Goal: Task Accomplishment & Management: Complete application form

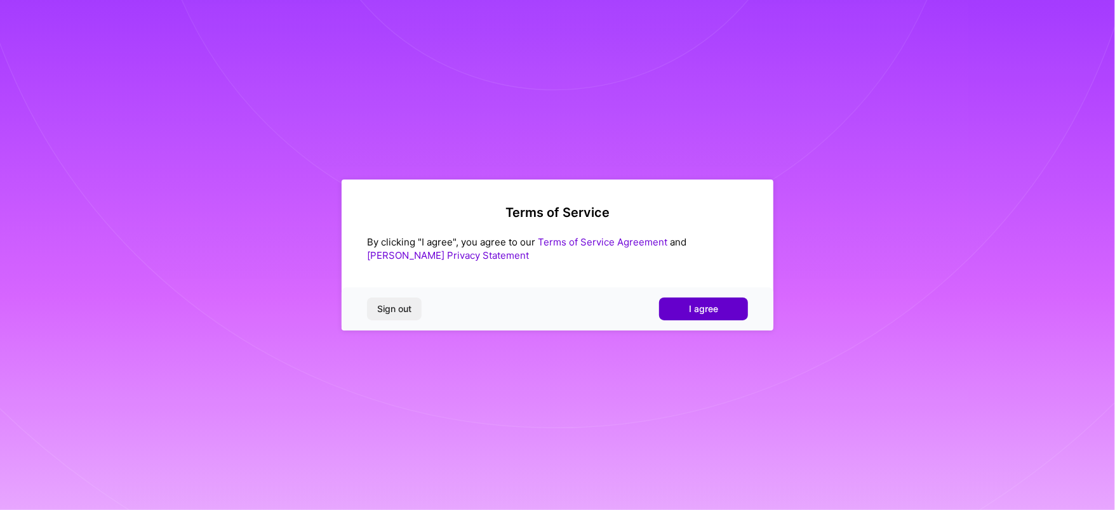
click at [736, 310] on button "I agree" at bounding box center [703, 309] width 89 height 23
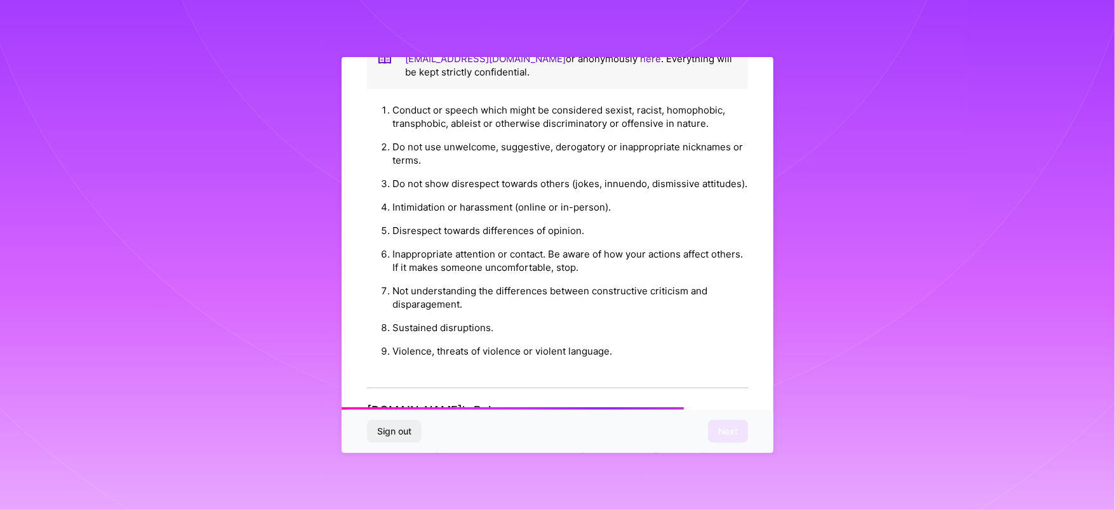
scroll to position [1363, 0]
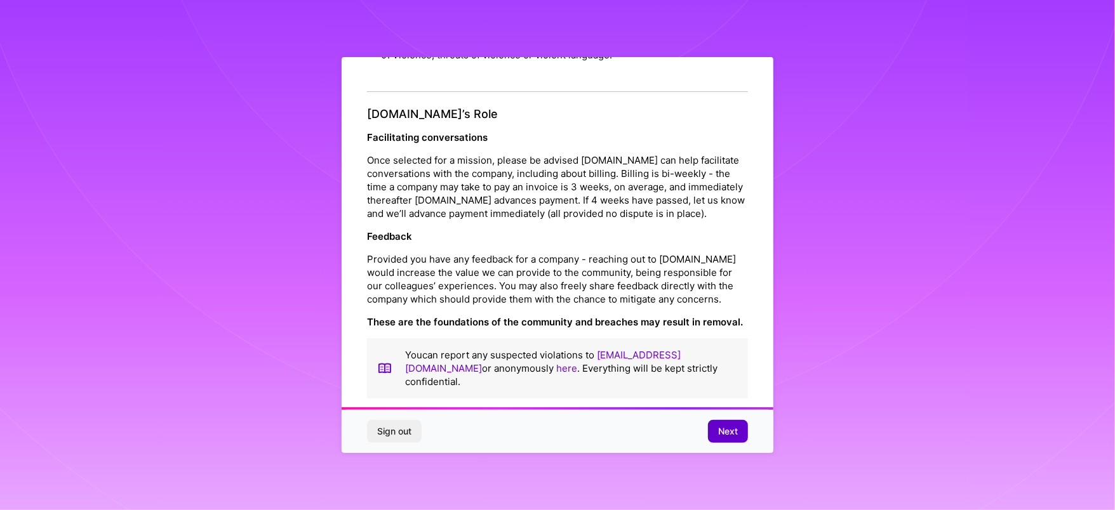
click at [731, 423] on button "Next" at bounding box center [728, 431] width 40 height 23
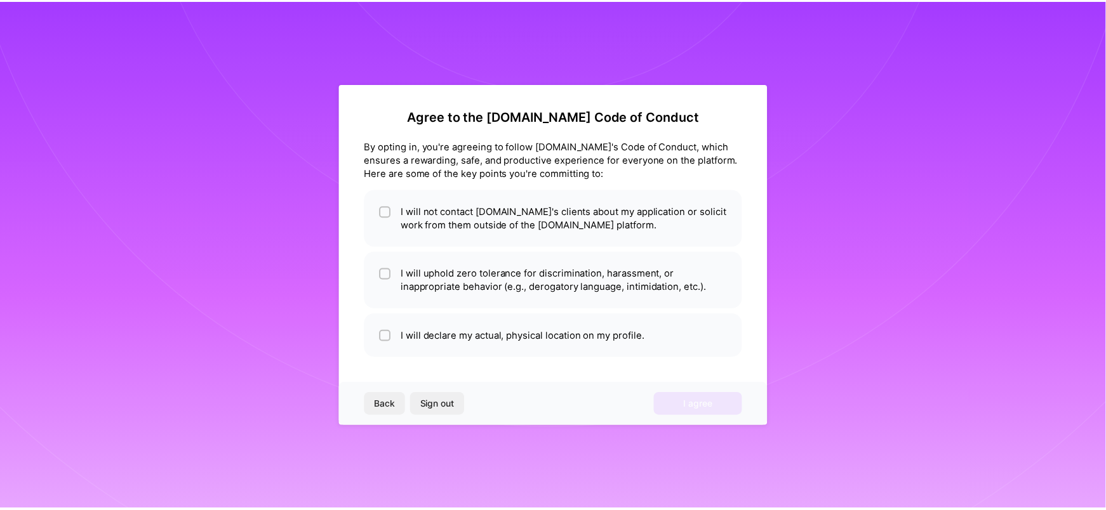
scroll to position [0, 0]
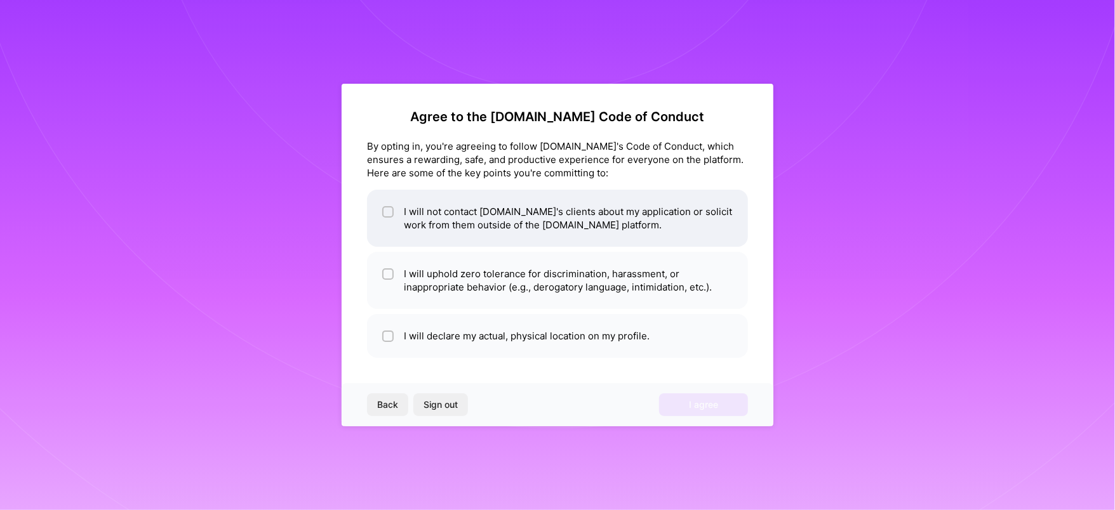
click at [437, 232] on li "I will not contact [DOMAIN_NAME]'s clients about my application or solicit work…" at bounding box center [557, 218] width 381 height 57
checkbox input "true"
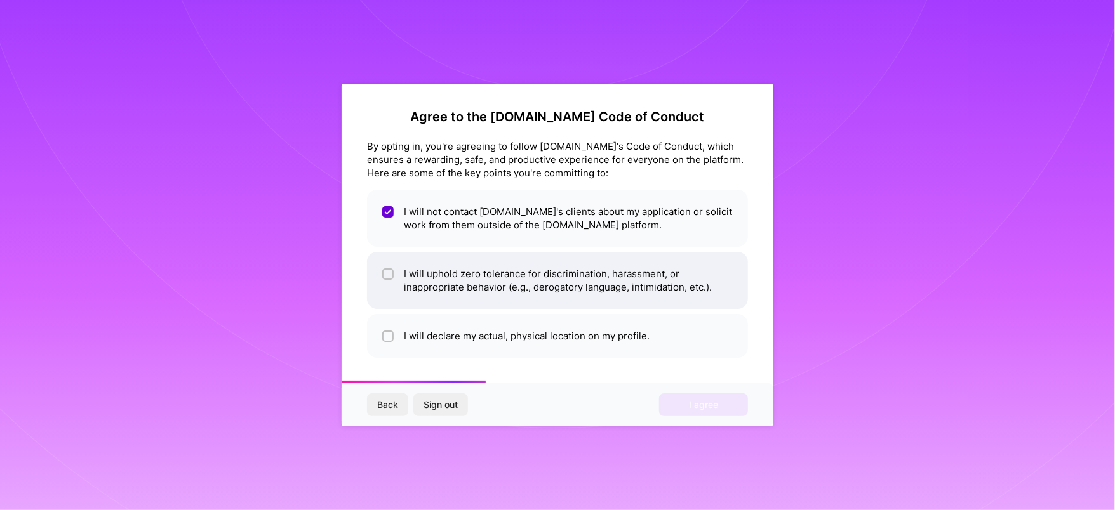
click at [434, 276] on li "I will uphold zero tolerance for discrimination, harassment, or inappropriate b…" at bounding box center [557, 280] width 381 height 57
checkbox input "true"
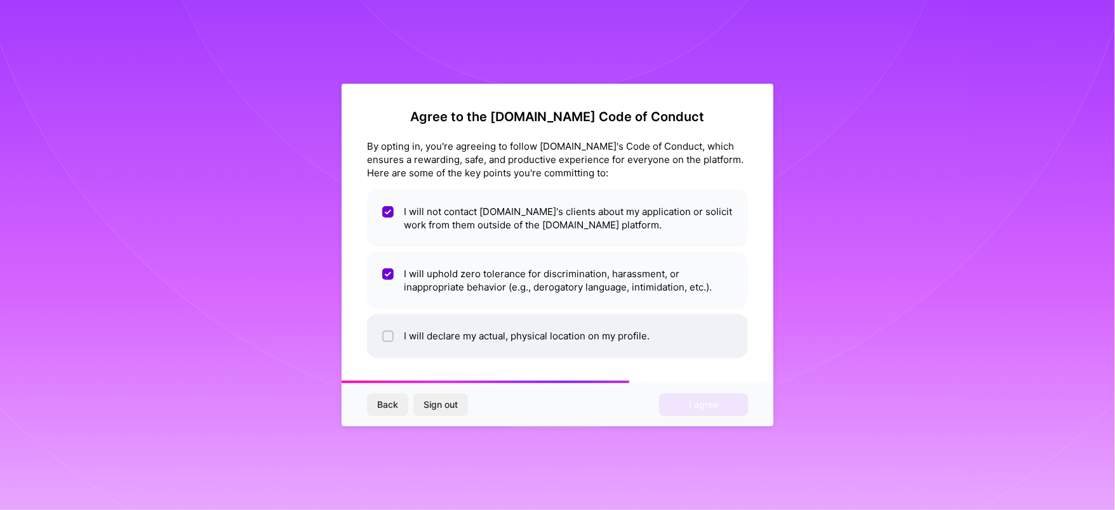
click at [427, 332] on li "I will declare my actual, physical location on my profile." at bounding box center [557, 336] width 381 height 44
checkbox input "true"
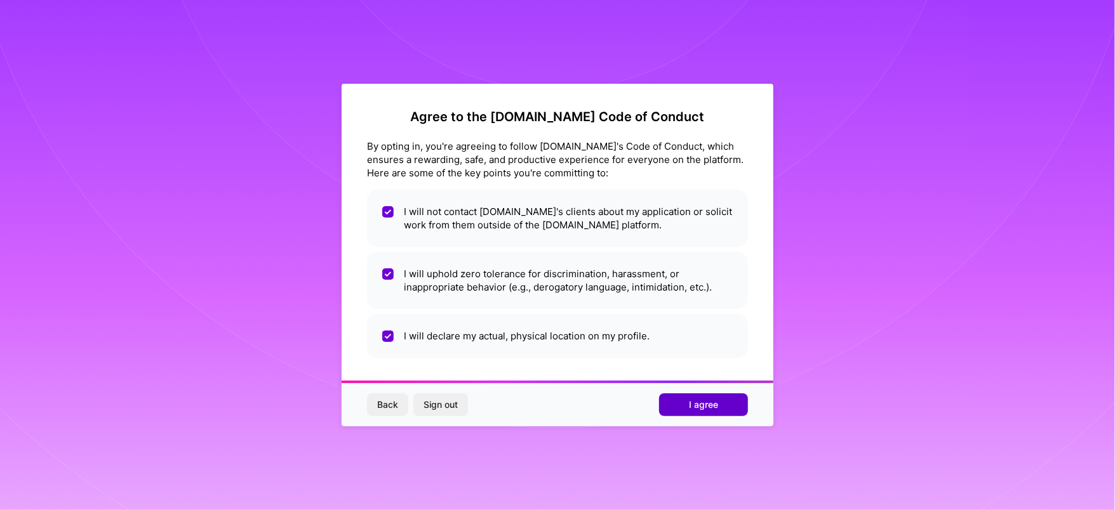
click at [705, 409] on span "I agree" at bounding box center [703, 405] width 29 height 13
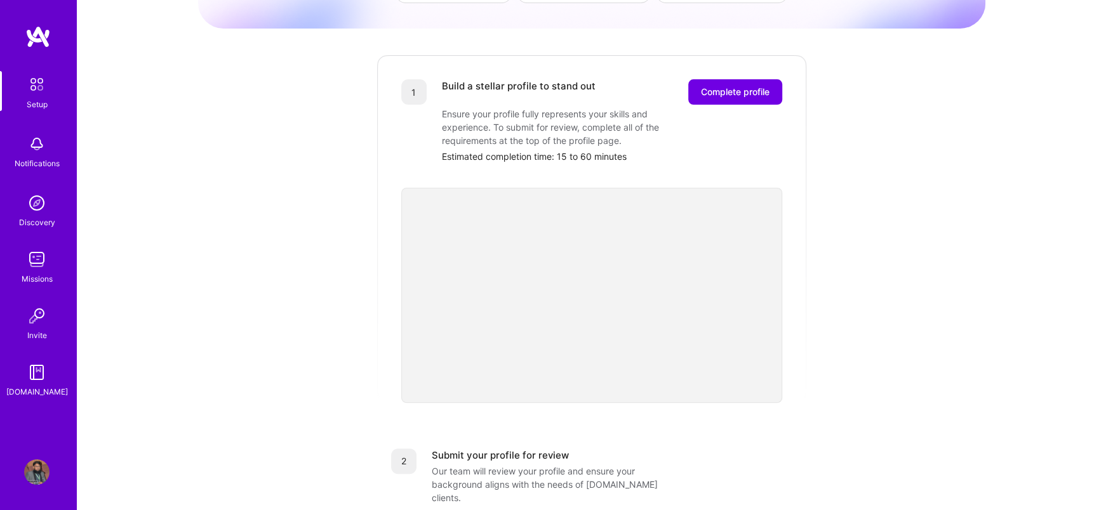
scroll to position [152, 0]
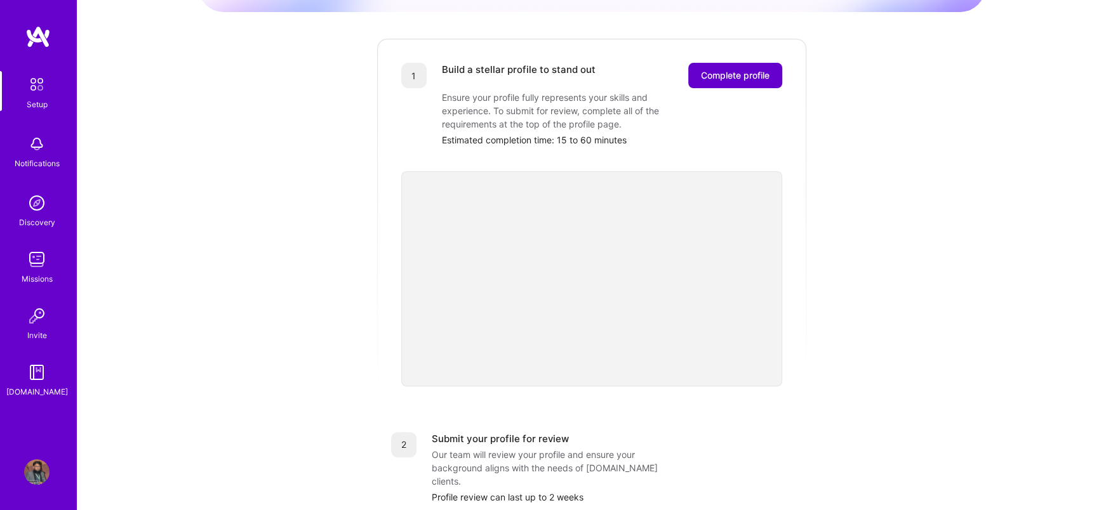
click at [756, 69] on span "Complete profile" at bounding box center [735, 75] width 69 height 13
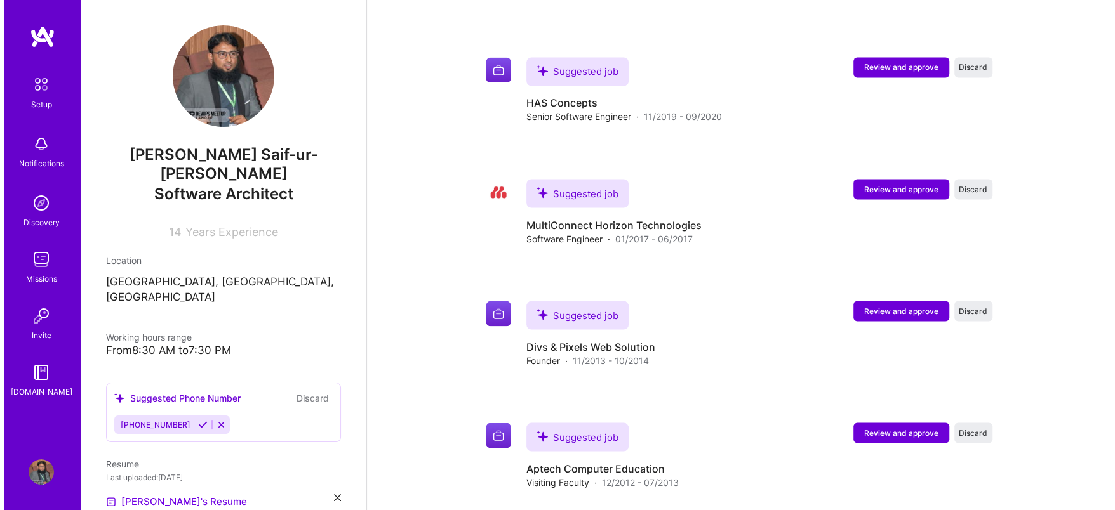
scroll to position [1807, 0]
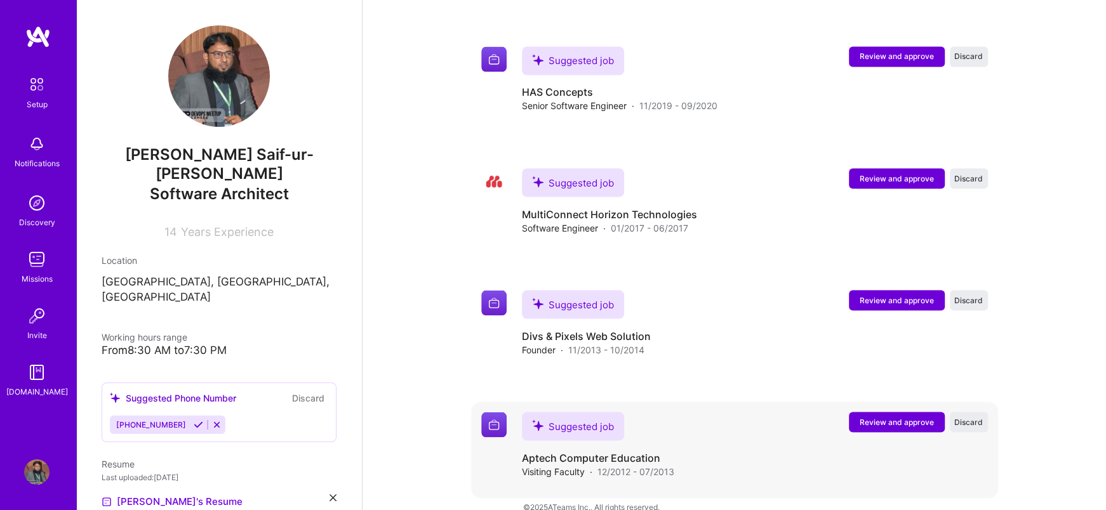
click at [883, 416] on span "Review and approve" at bounding box center [897, 421] width 74 height 11
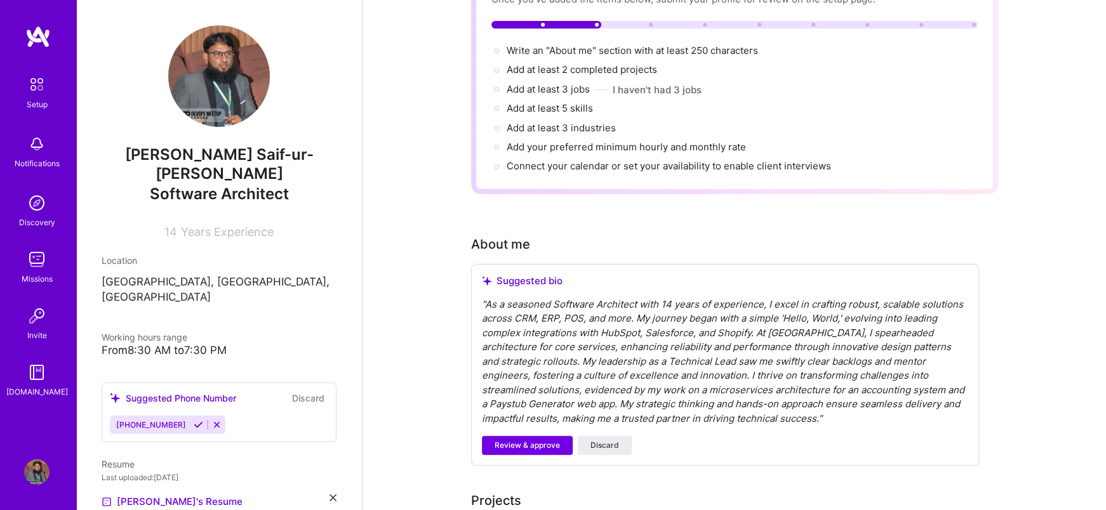
scroll to position [0, 0]
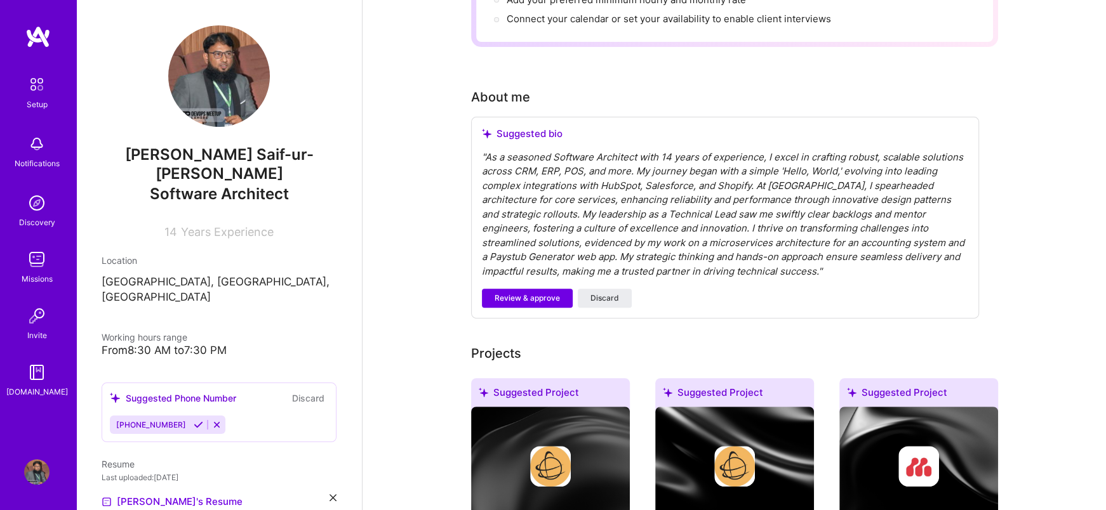
scroll to position [305, 0]
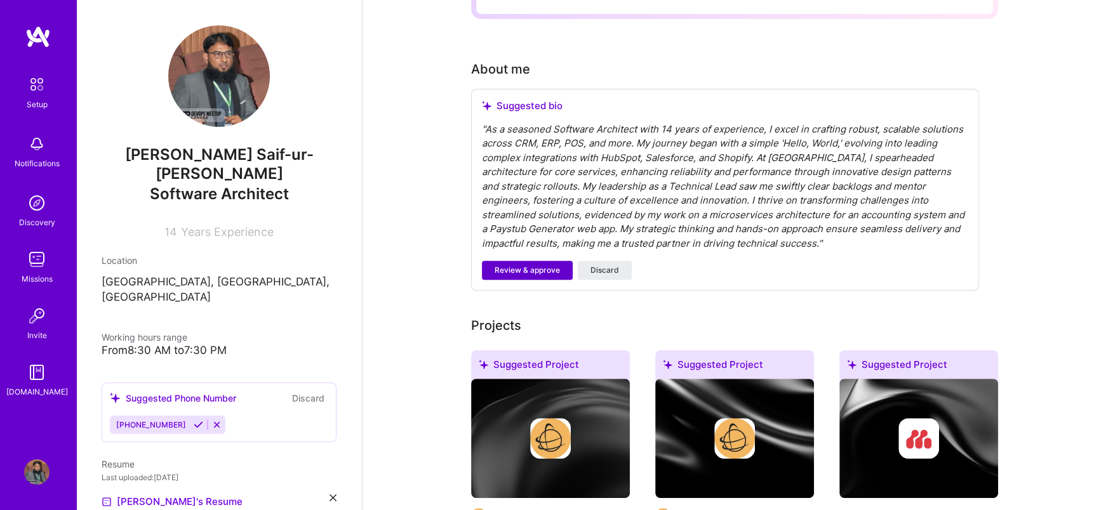
click at [535, 265] on span "Review & approve" at bounding box center [527, 270] width 65 height 11
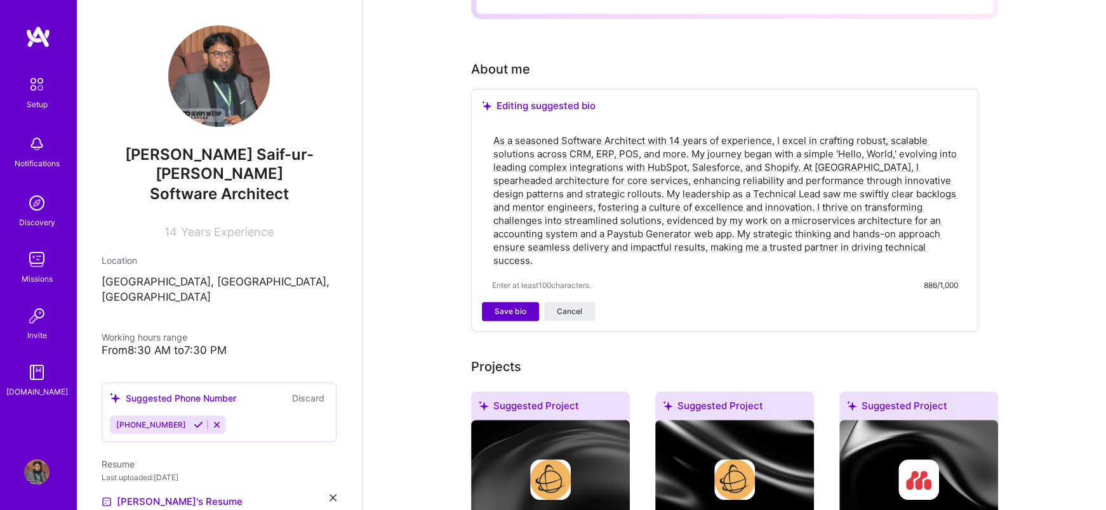
click at [519, 306] on span "Save bio" at bounding box center [511, 311] width 32 height 11
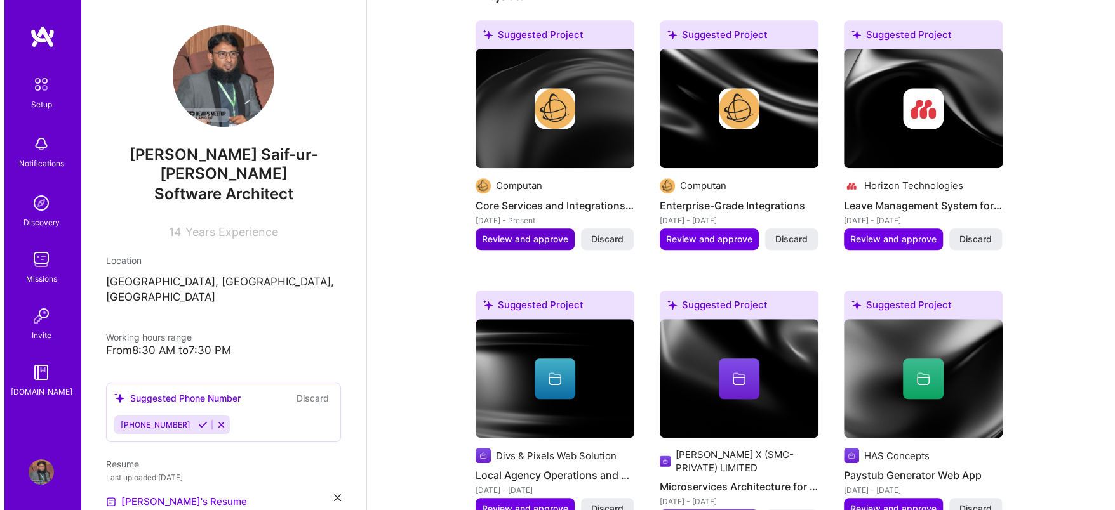
scroll to position [457, 0]
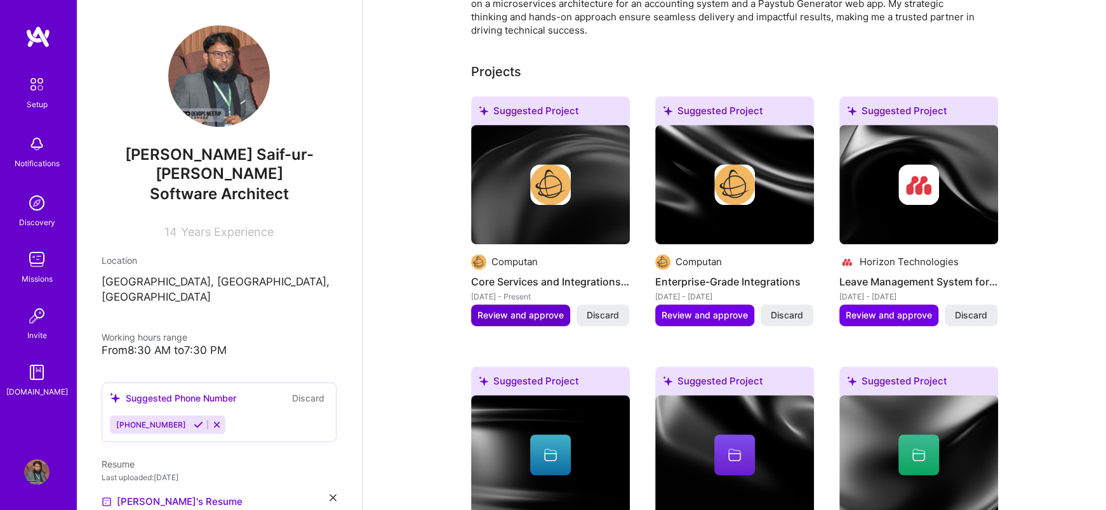
click at [505, 309] on span "Review and approve" at bounding box center [520, 315] width 86 height 13
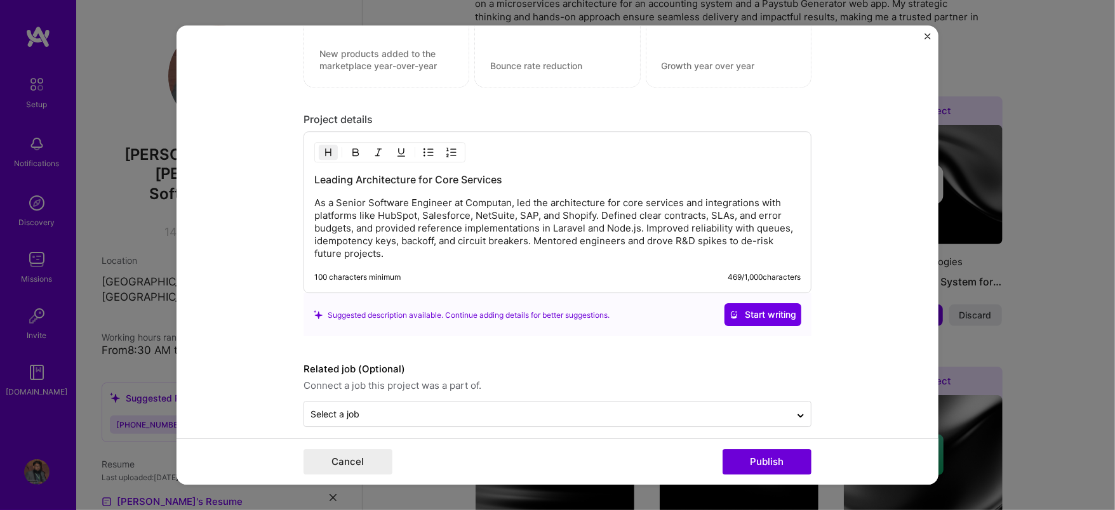
scroll to position [1205, 0]
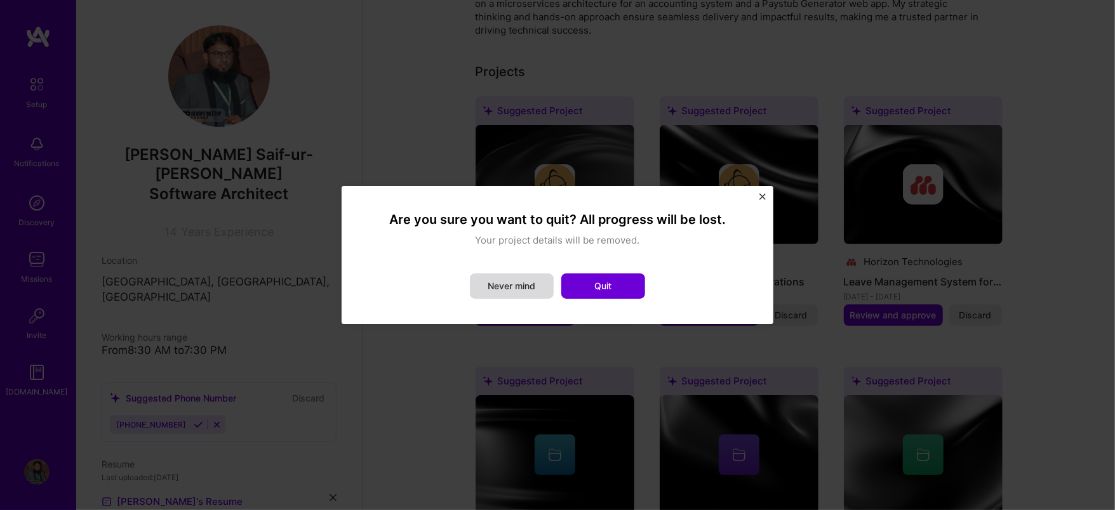
click at [539, 291] on button "Never mind" at bounding box center [512, 286] width 84 height 25
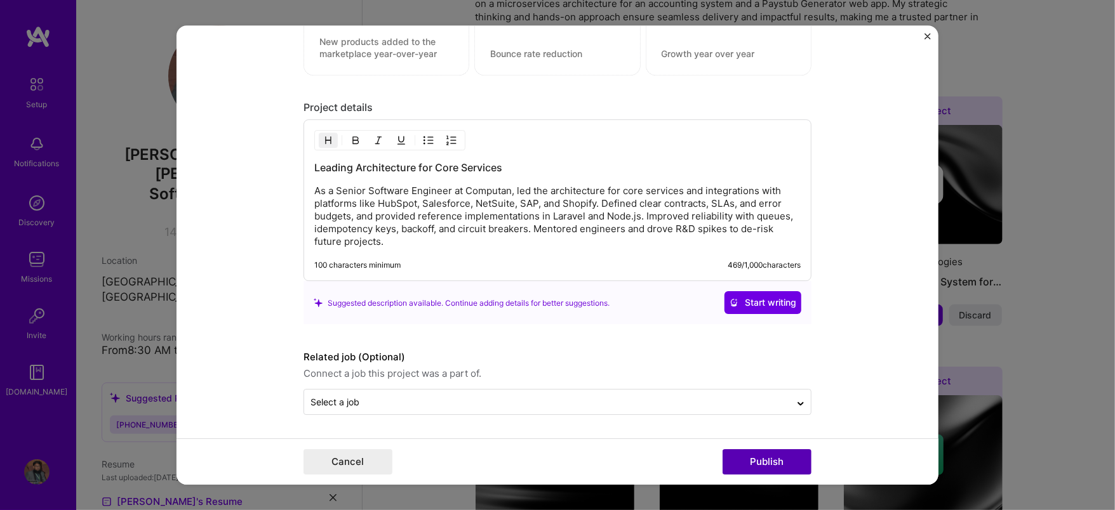
click at [730, 449] on button "Publish" at bounding box center [766, 461] width 89 height 25
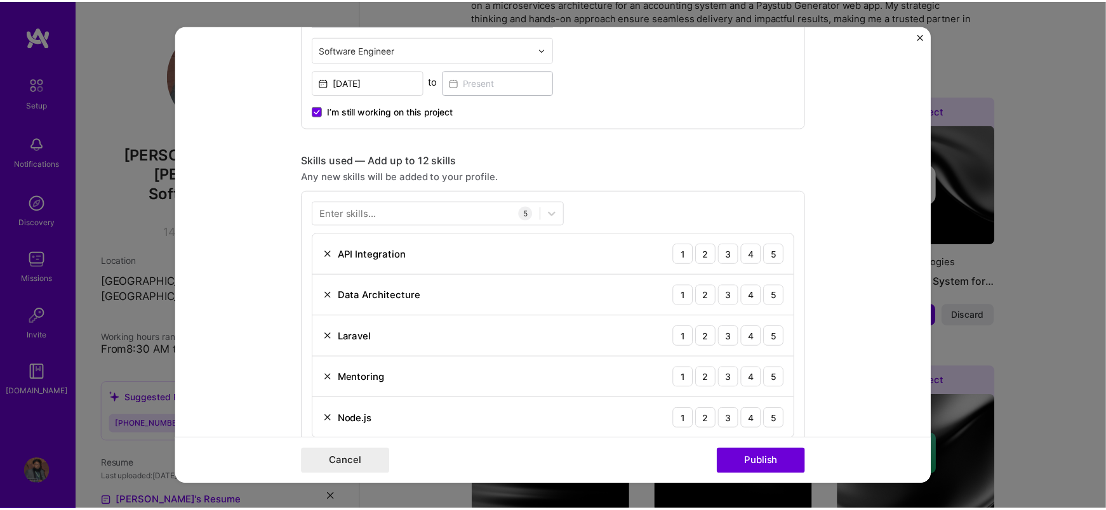
scroll to position [483, 0]
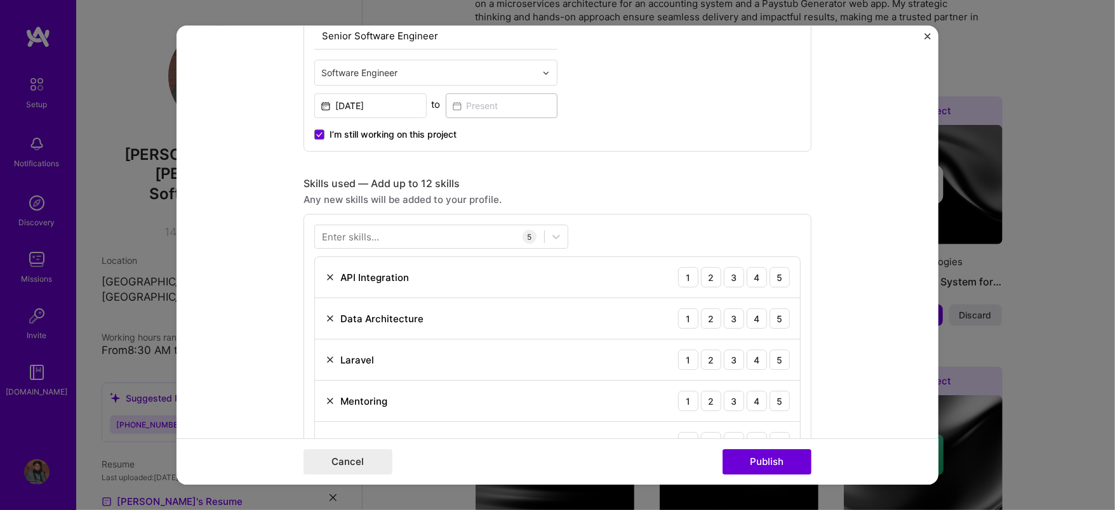
click at [925, 36] on img "Close" at bounding box center [927, 36] width 6 height 6
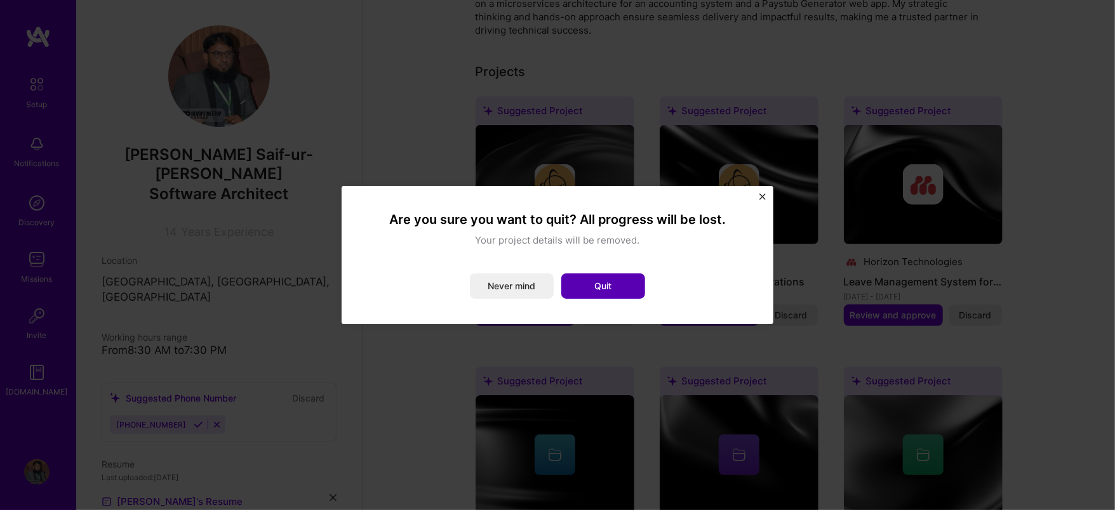
click at [615, 294] on button "Quit" at bounding box center [603, 286] width 84 height 25
